Goal: Use online tool/utility: Utilize a website feature to perform a specific function

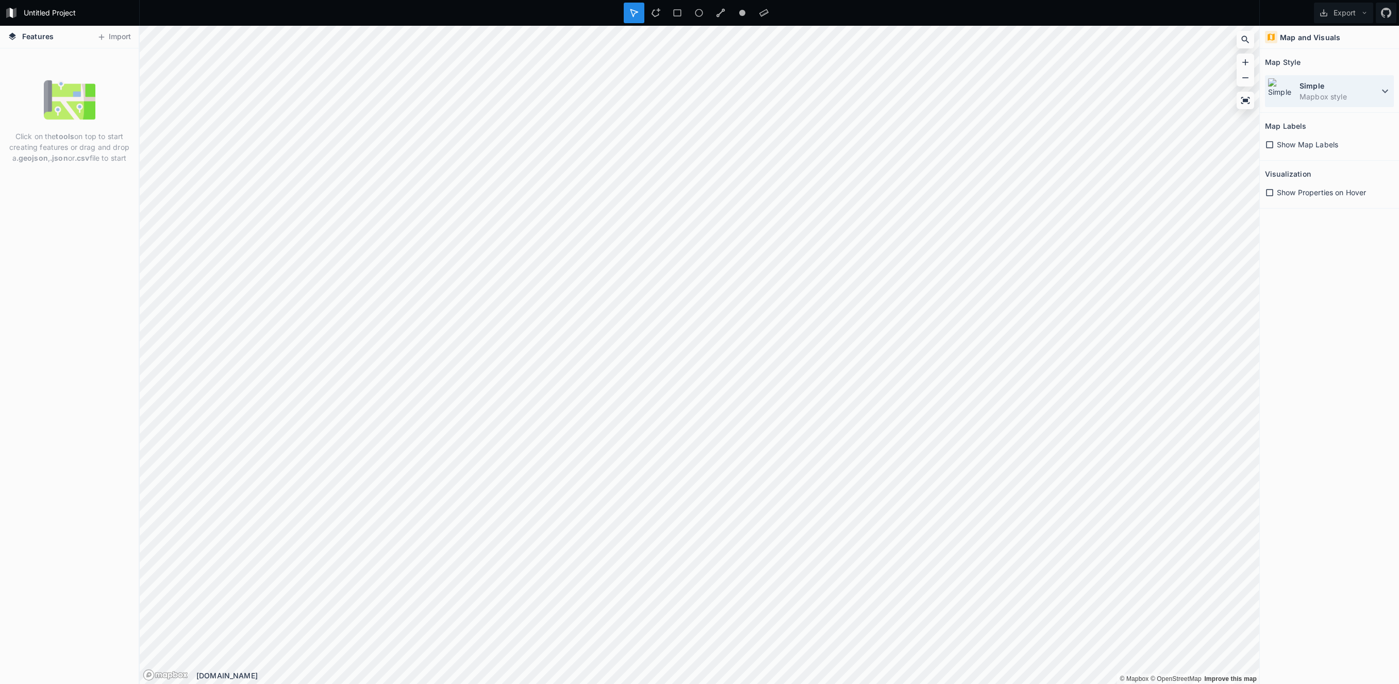
click at [1368, 92] on dd "Mapbox style" at bounding box center [1338, 96] width 79 height 11
drag, startPoint x: 103, startPoint y: 67, endPoint x: 109, endPoint y: 52, distance: 16.5
click at [103, 67] on div "Click on the tools on top to start creating features or drag and drop a .geojso…" at bounding box center [69, 366] width 139 height 636
click at [114, 38] on button "Import" at bounding box center [114, 37] width 44 height 16
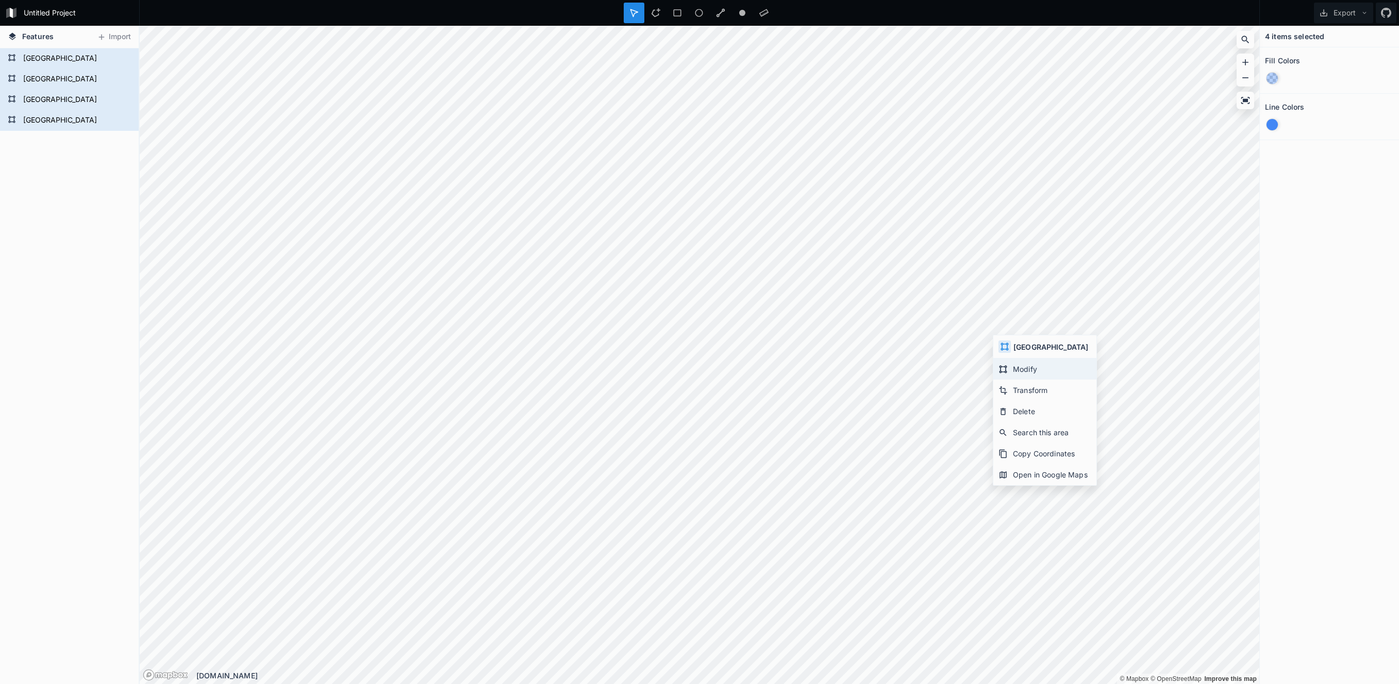
click at [1063, 380] on div "Modify" at bounding box center [1044, 390] width 103 height 21
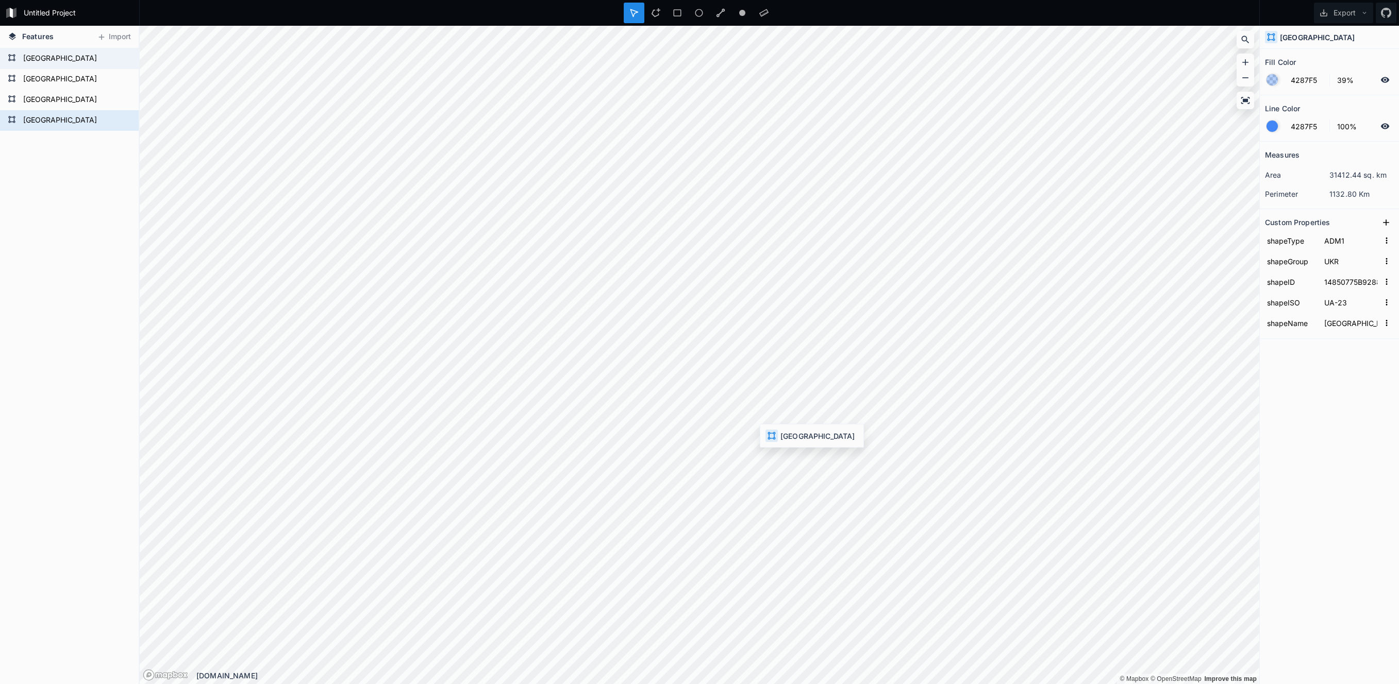
type input "14850775B65901307765467"
type input "UA-65"
type input "[GEOGRAPHIC_DATA]"
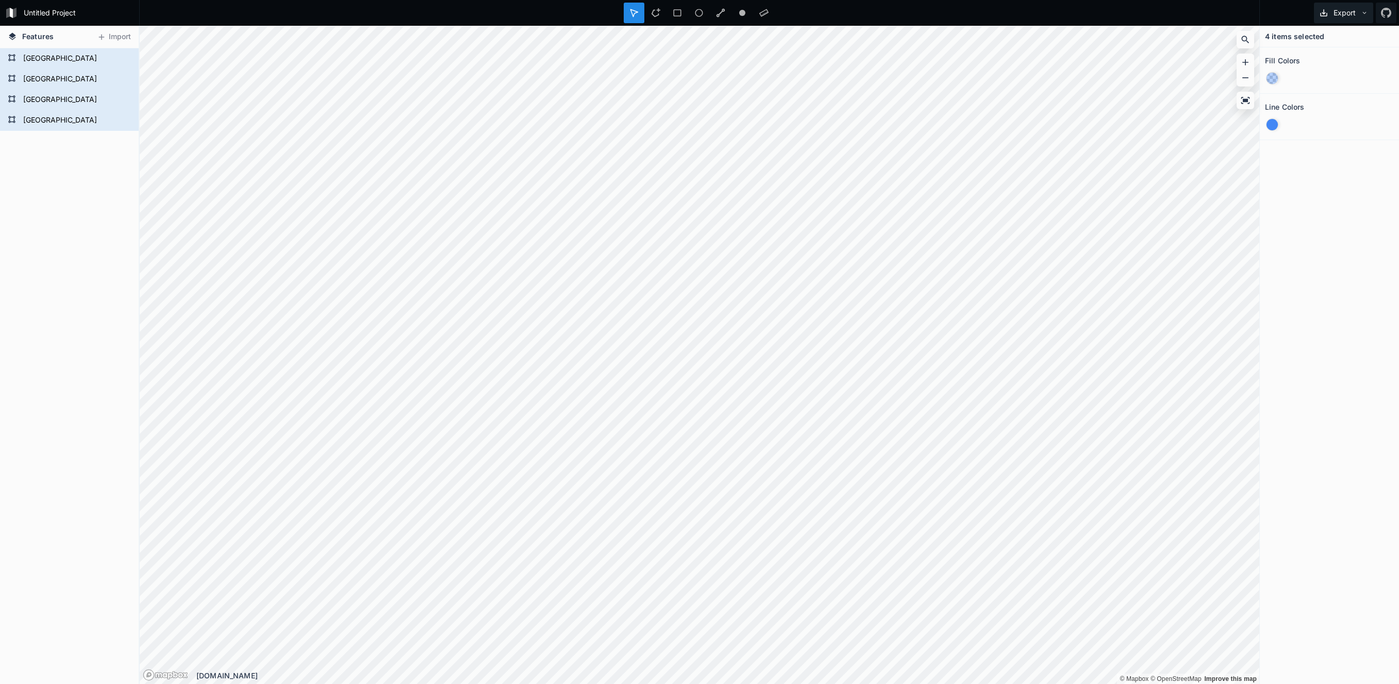
click at [1362, 10] on icon at bounding box center [1364, 12] width 7 height 7
click at [1326, 70] on div "Export as .geojson" at bounding box center [1341, 80] width 103 height 21
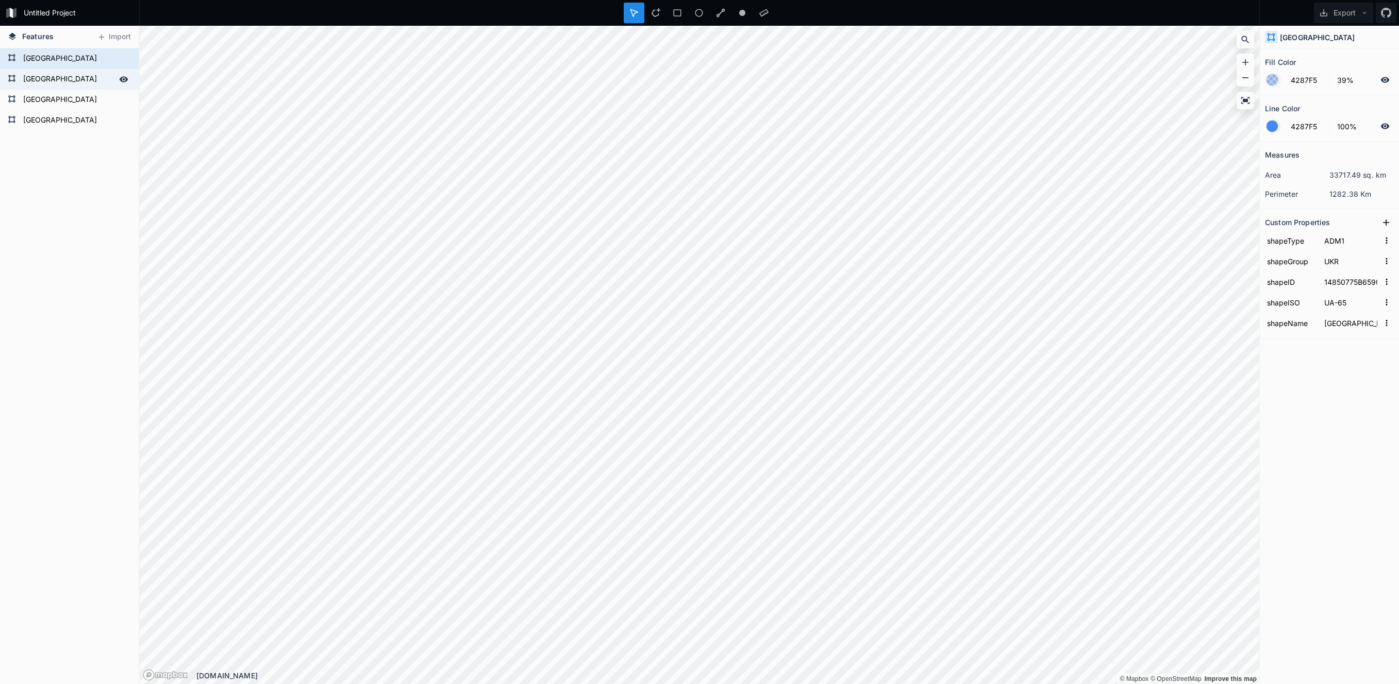
click at [62, 78] on form "[GEOGRAPHIC_DATA]" at bounding box center [68, 79] width 96 height 15
type input "14850775B31033086218351"
type input "UA-09"
type input "[GEOGRAPHIC_DATA]"
click at [56, 95] on form "[GEOGRAPHIC_DATA]" at bounding box center [68, 99] width 96 height 15
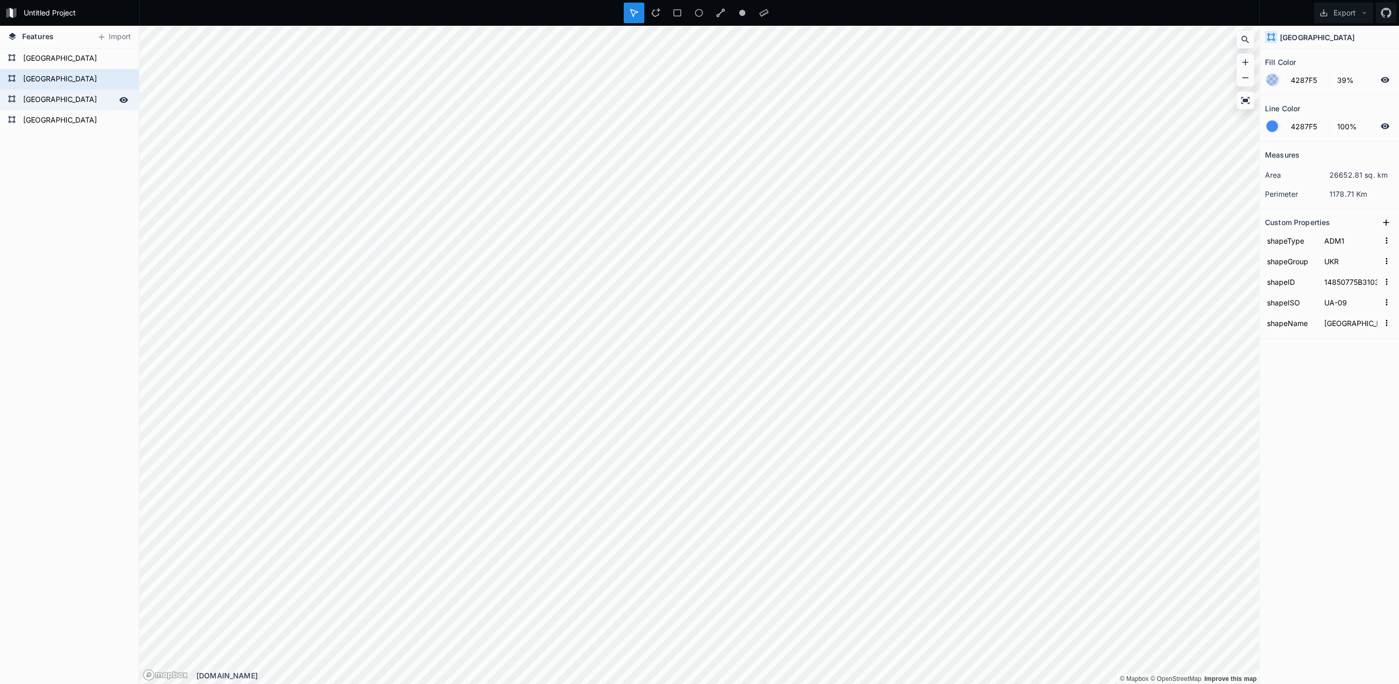
type input "14850775B15615817748403"
type input "UA-14"
type input "[GEOGRAPHIC_DATA]"
click at [29, 114] on form "[GEOGRAPHIC_DATA]" at bounding box center [68, 120] width 96 height 15
type input "14850775B92888097715572"
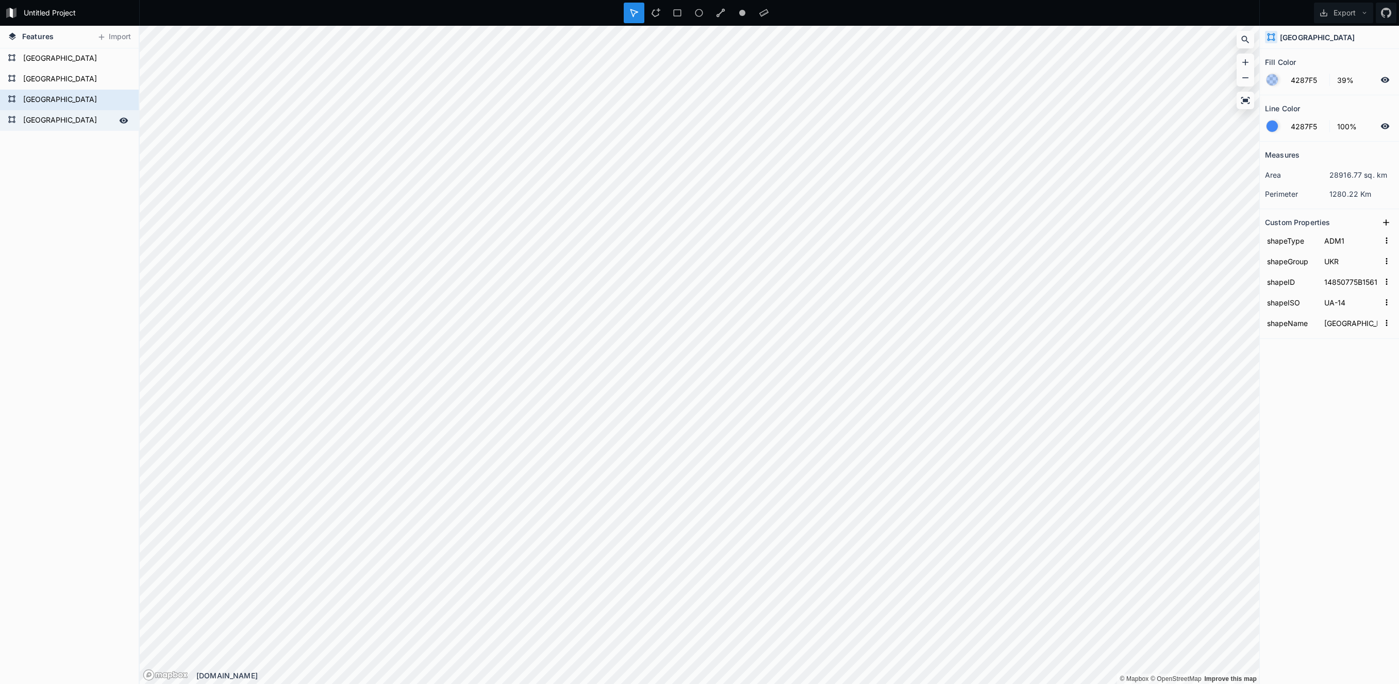
type input "UA-23"
type input "[GEOGRAPHIC_DATA]"
click at [39, 123] on form "[GEOGRAPHIC_DATA]" at bounding box center [68, 120] width 96 height 15
click at [1367, 12] on icon at bounding box center [1364, 12] width 7 height 7
